Goal: Navigation & Orientation: Find specific page/section

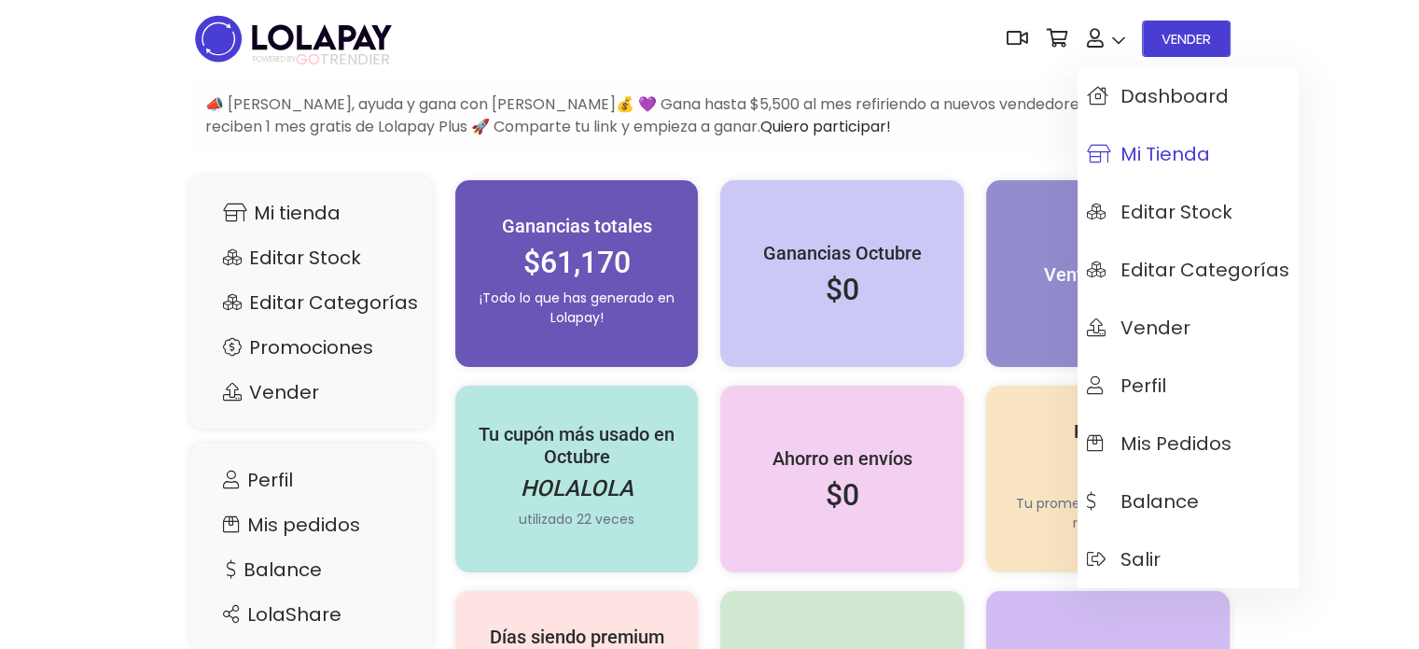
click at [1135, 149] on span "Mi tienda" at bounding box center [1148, 154] width 123 height 21
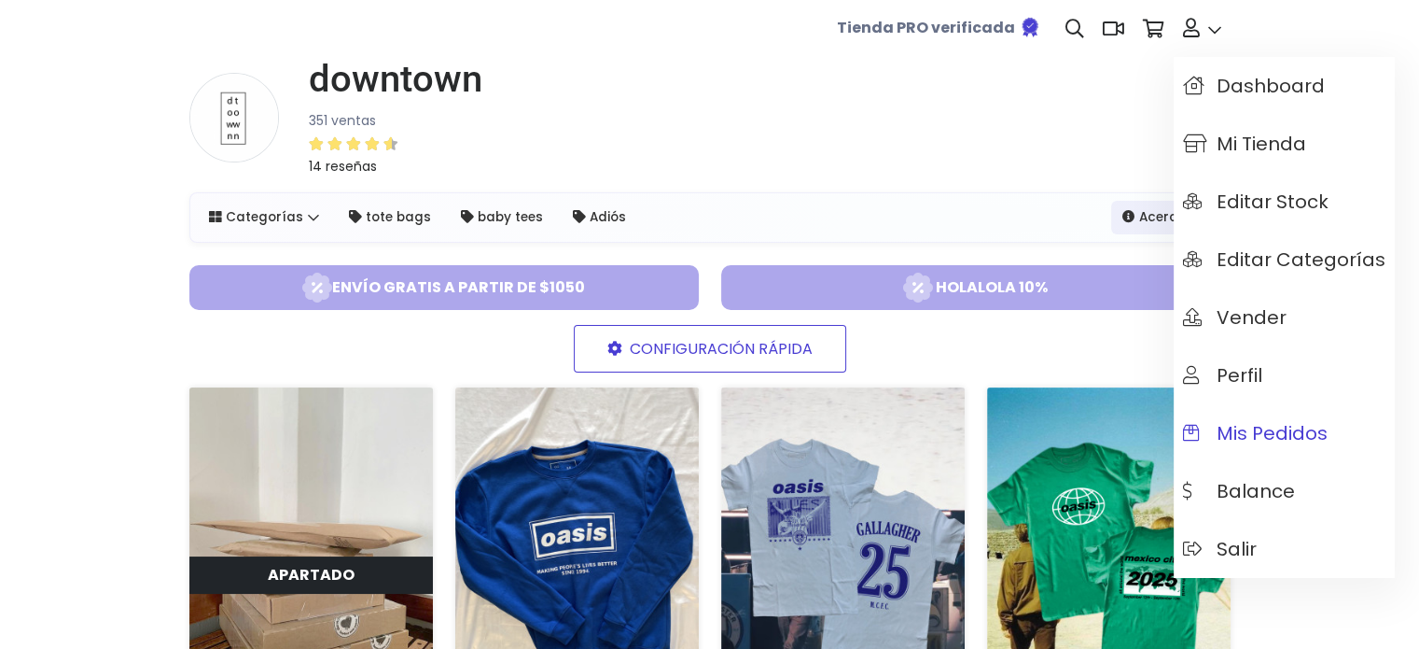
click at [1268, 436] on span "Mis pedidos" at bounding box center [1255, 433] width 145 height 21
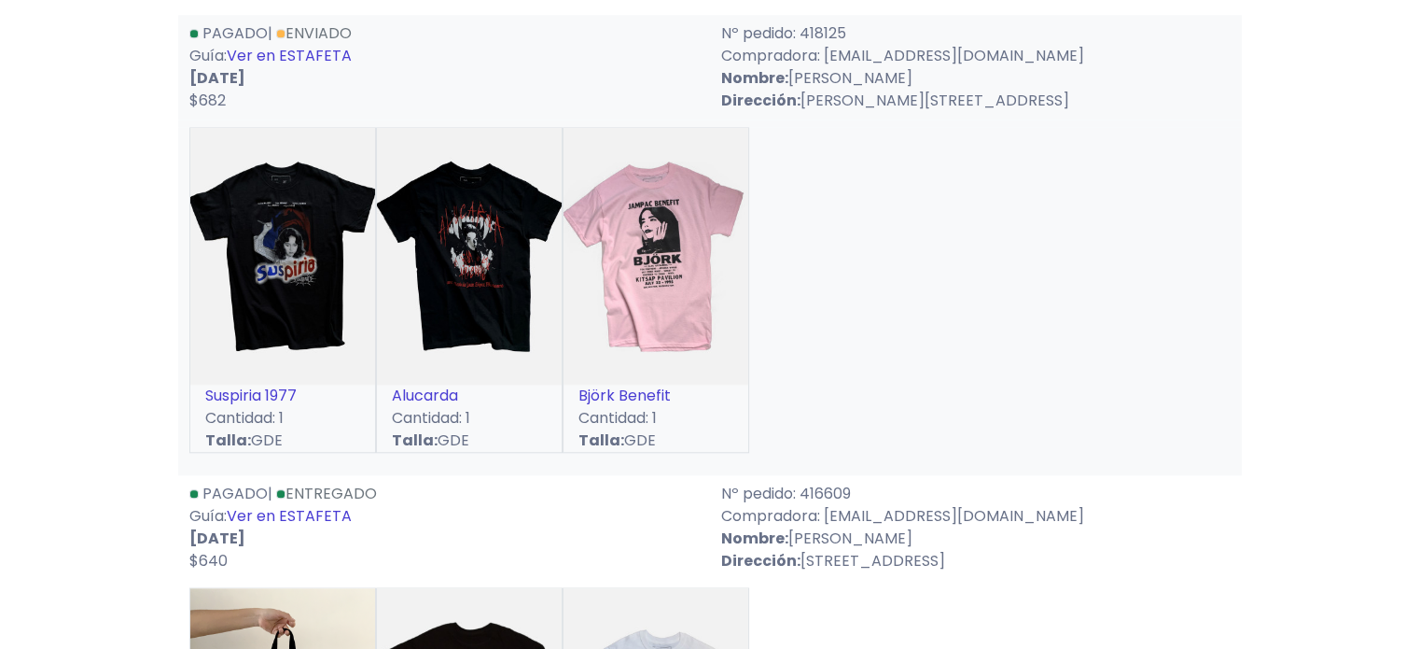
scroll to position [1307, 0]
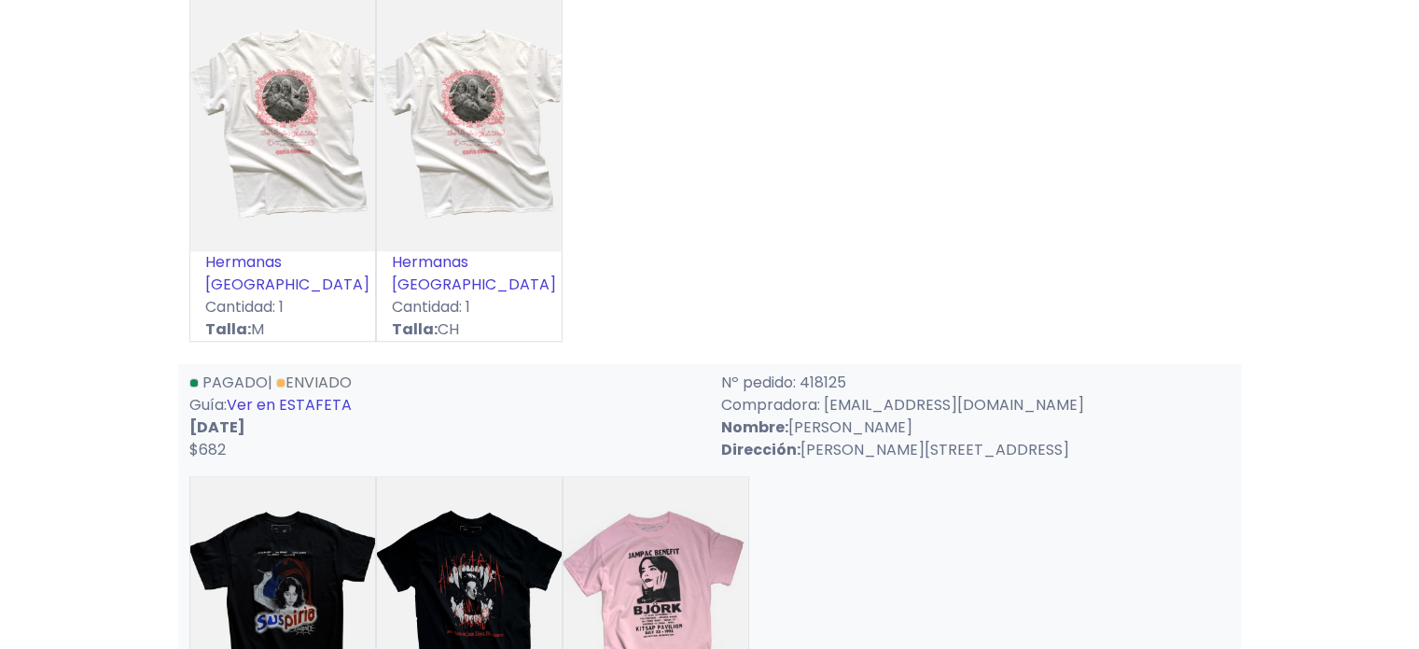
click at [291, 371] on link "Enviado" at bounding box center [314, 381] width 76 height 21
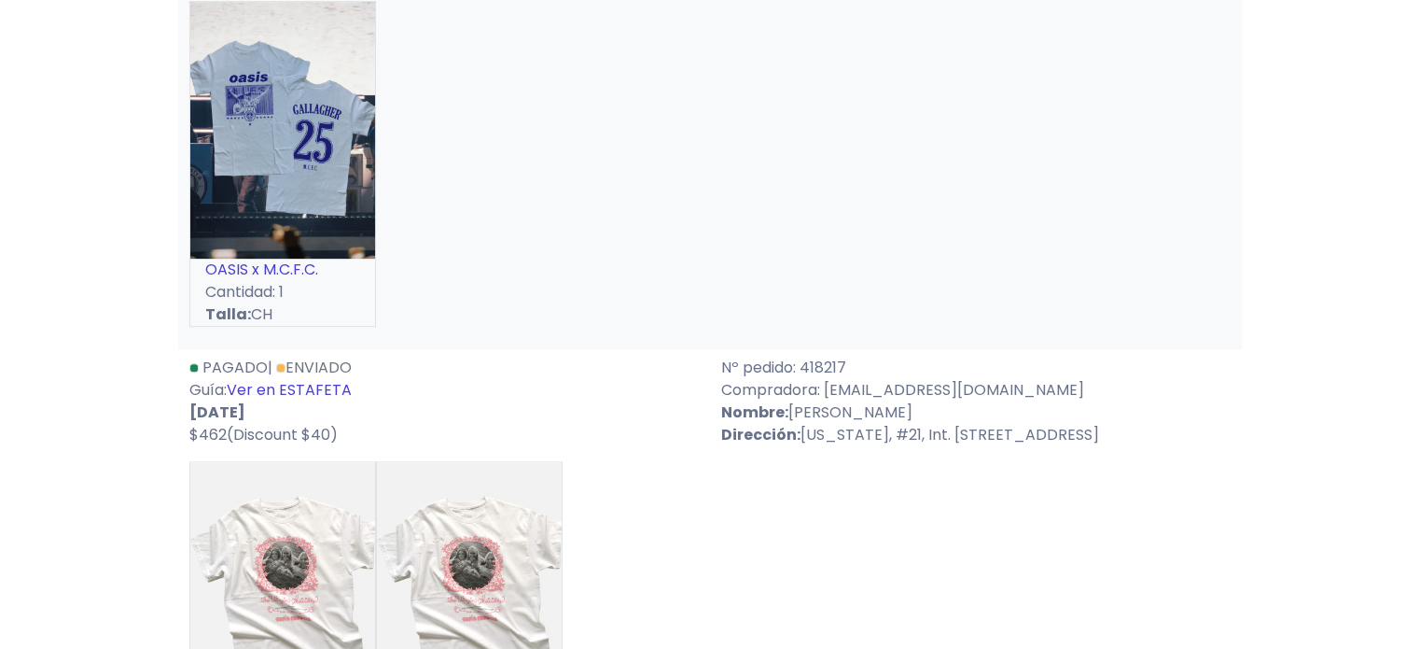
click at [342, 356] on link "Enviado" at bounding box center [314, 366] width 76 height 21
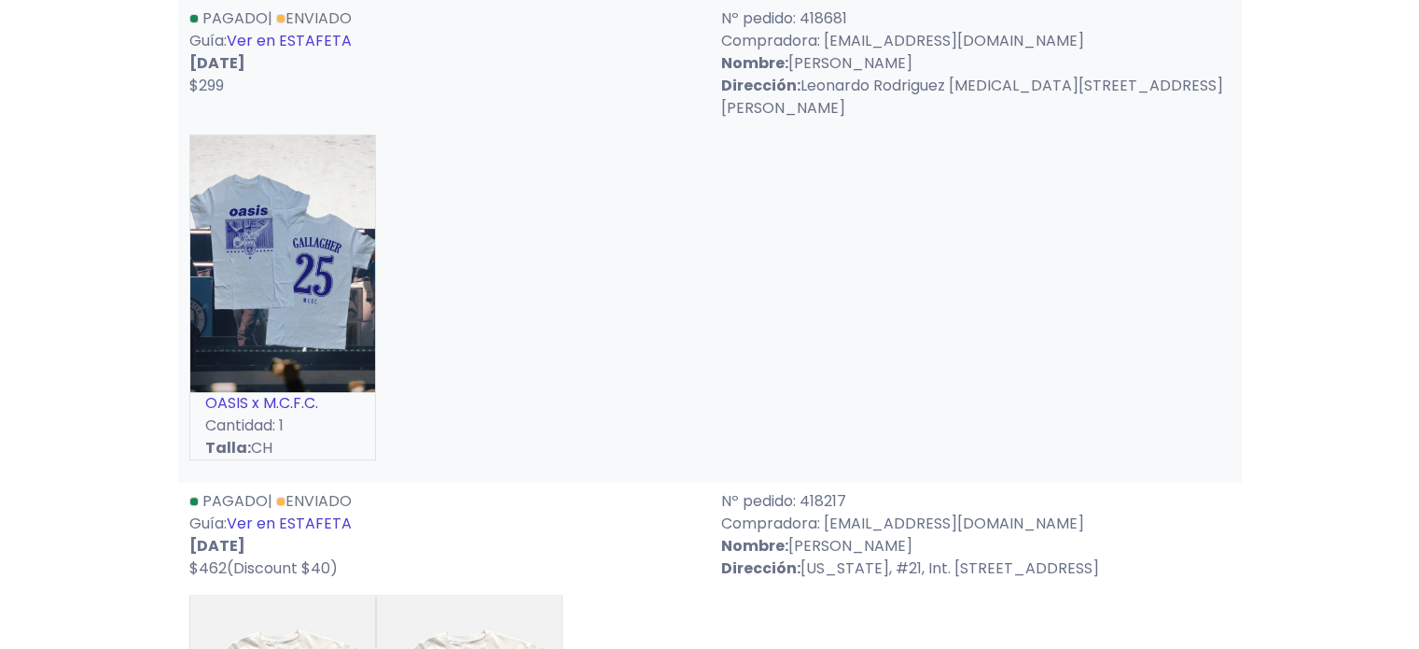
scroll to position [467, 0]
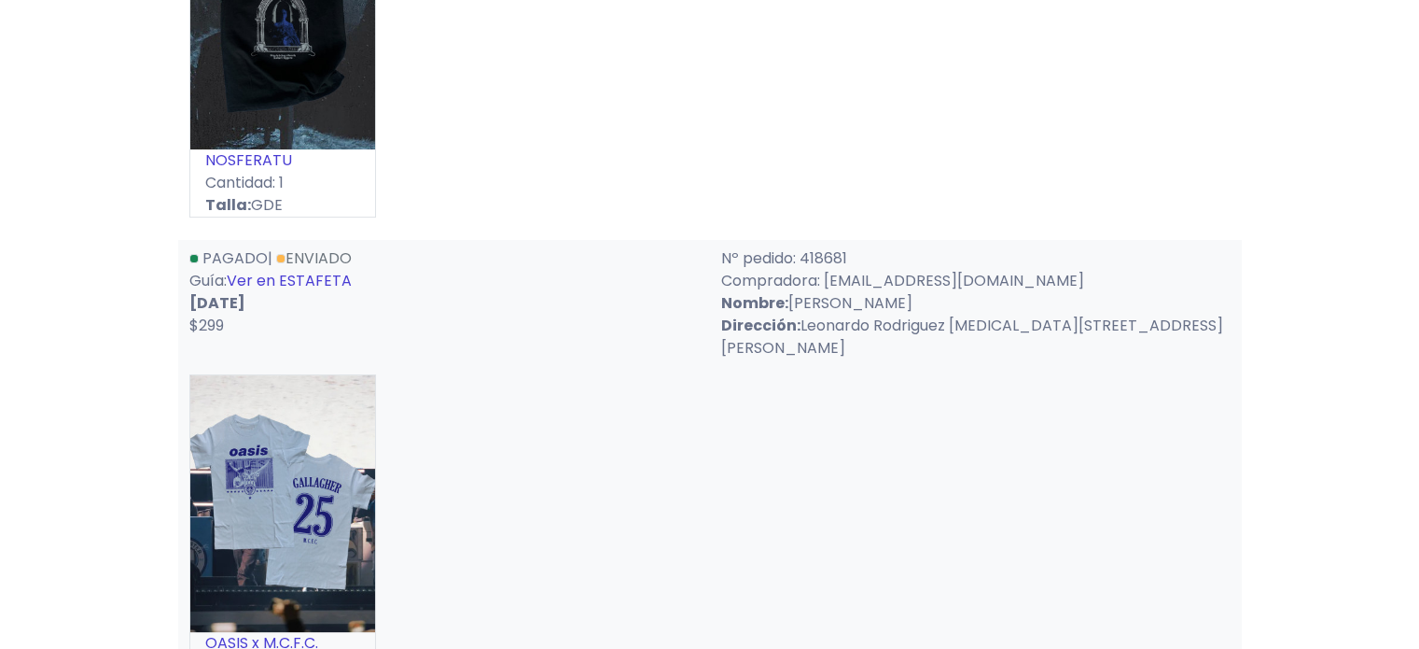
click at [348, 249] on link "Enviado" at bounding box center [314, 257] width 76 height 21
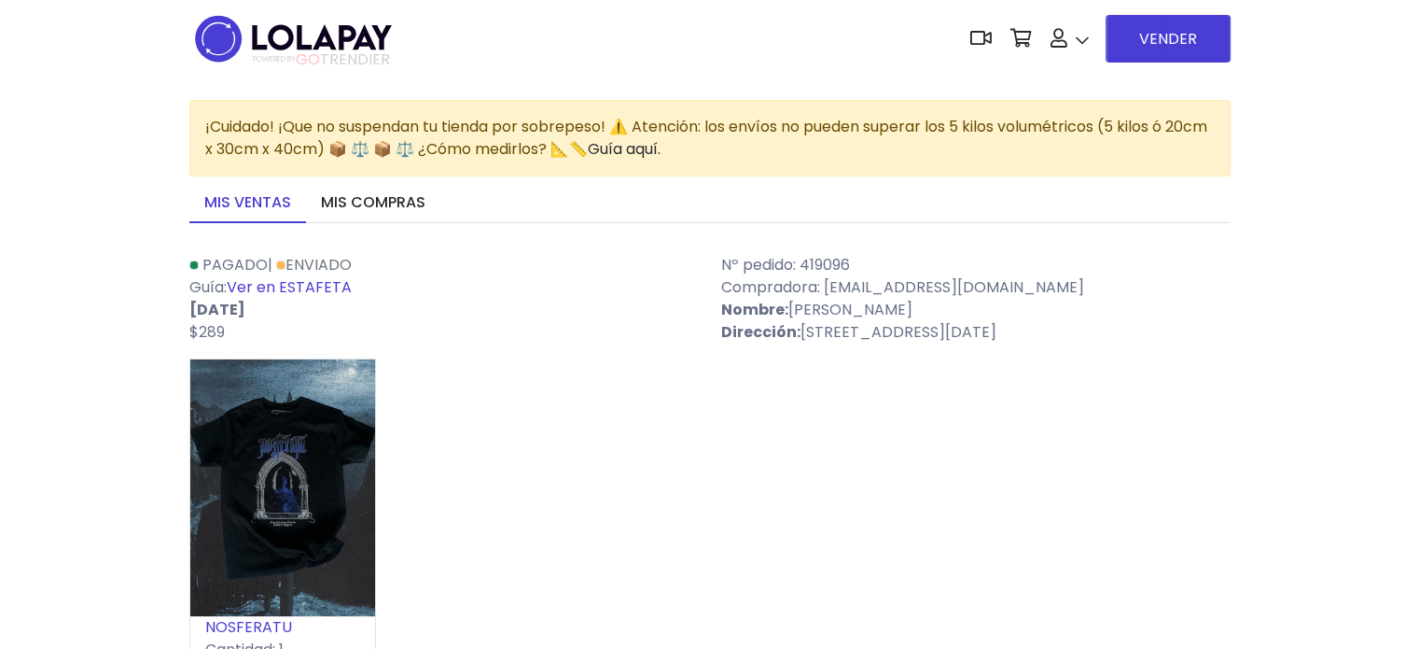
click at [316, 260] on link "Enviado" at bounding box center [314, 264] width 76 height 21
click at [270, 29] on img at bounding box center [293, 38] width 208 height 59
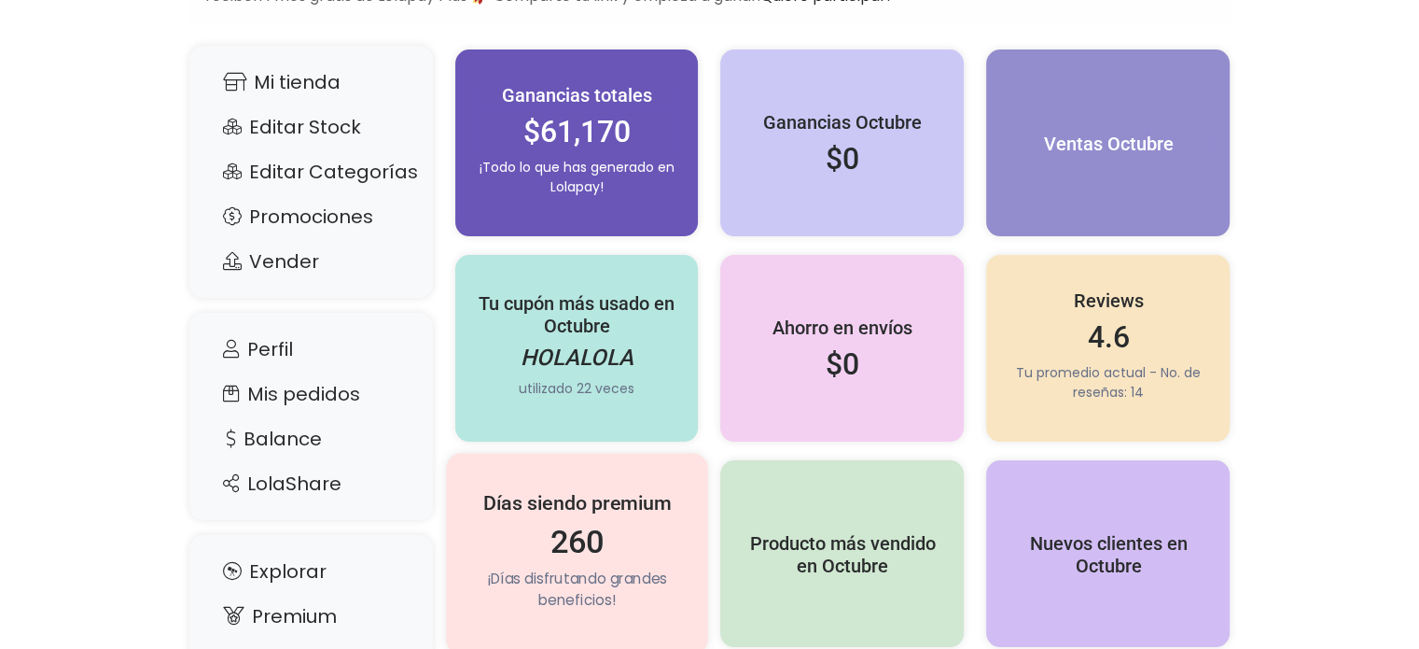
scroll to position [224, 0]
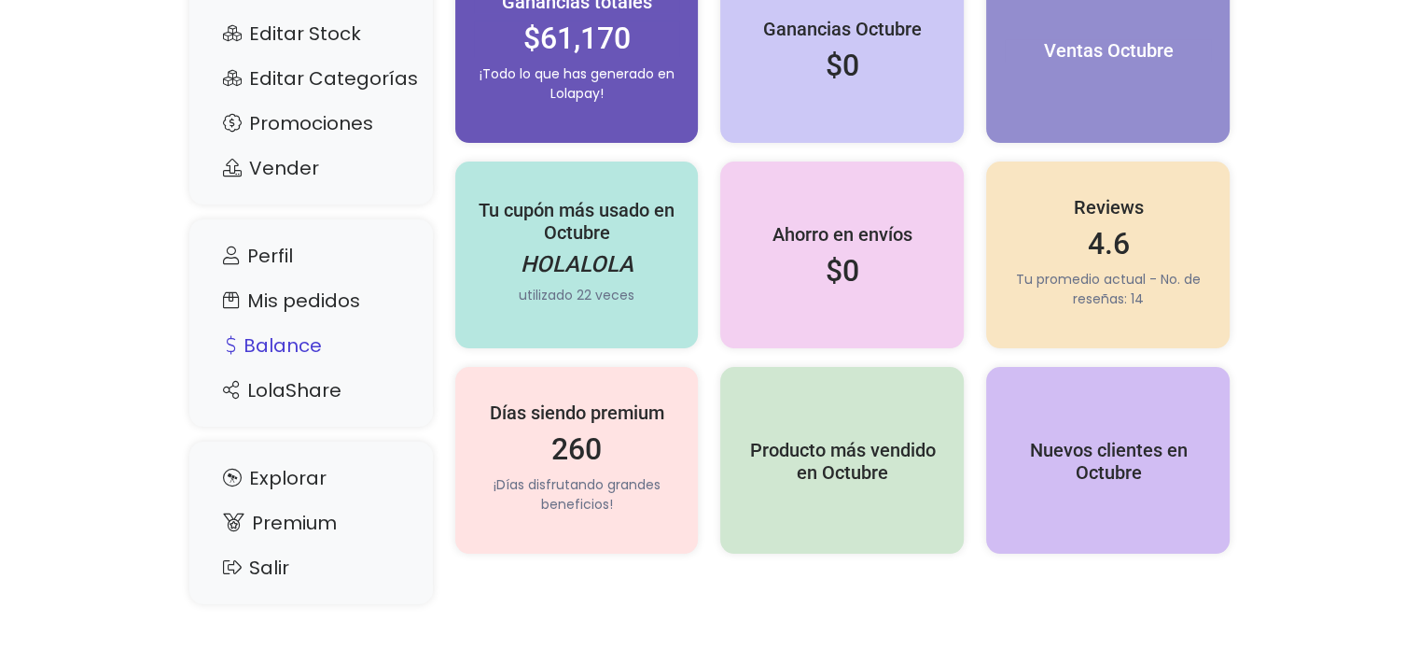
click at [312, 345] on link "Balance" at bounding box center [311, 345] width 206 height 35
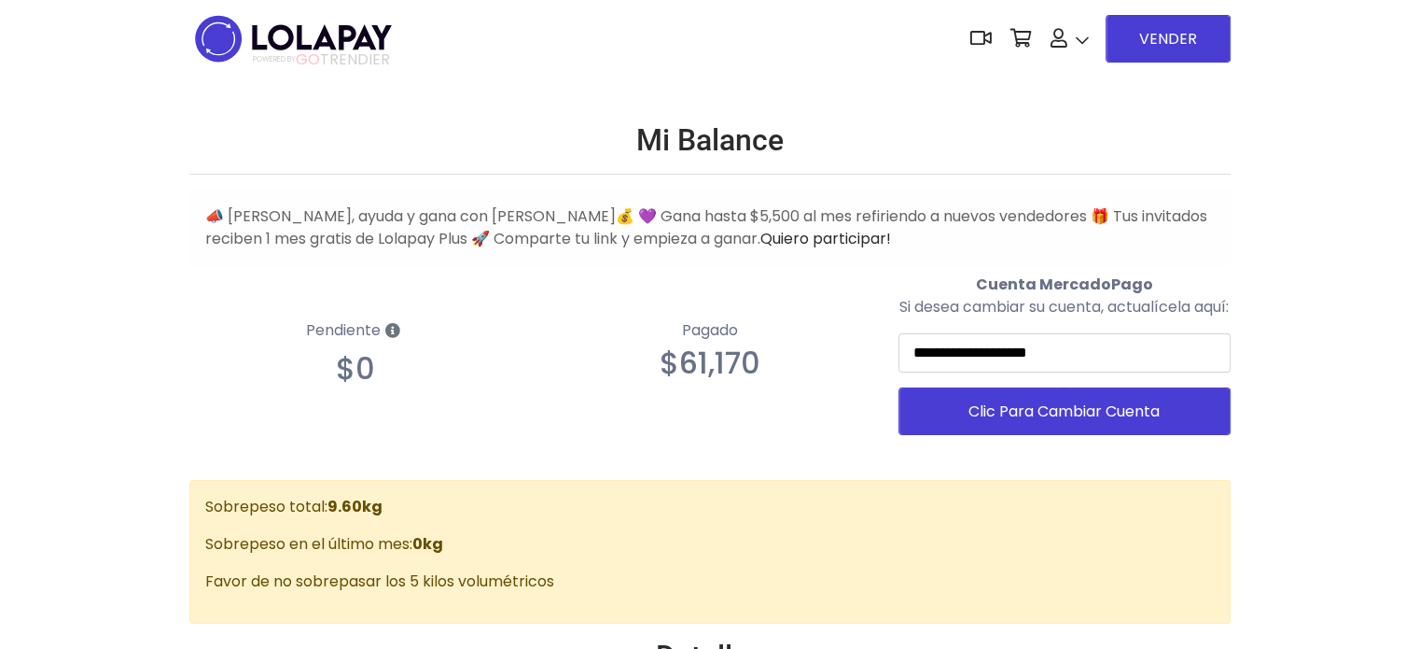
click at [274, 35] on img at bounding box center [293, 38] width 208 height 59
